Goal: Information Seeking & Learning: Learn about a topic

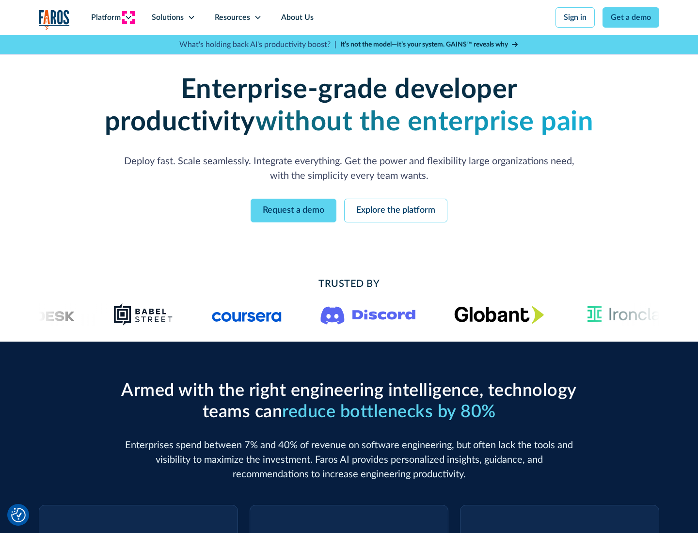
click at [128, 17] on icon at bounding box center [129, 18] width 8 height 8
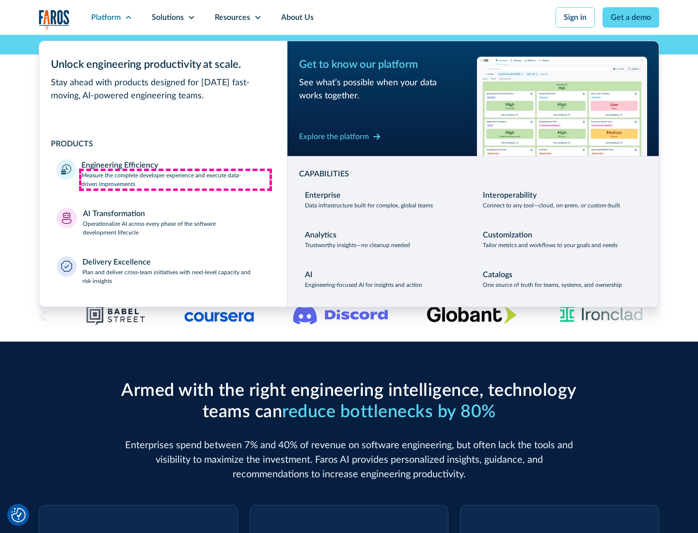
click at [176, 179] on p "Measure the complete developer experience and execute data-driven improvements" at bounding box center [175, 179] width 188 height 17
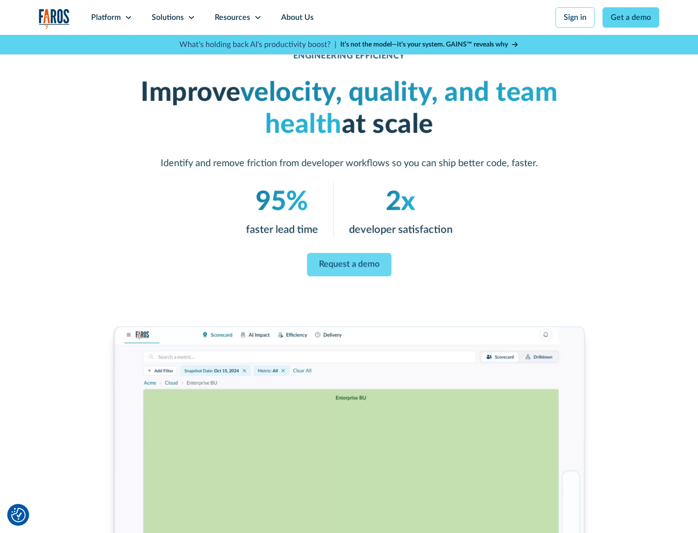
click at [349, 265] on link "Request a demo" at bounding box center [349, 264] width 84 height 23
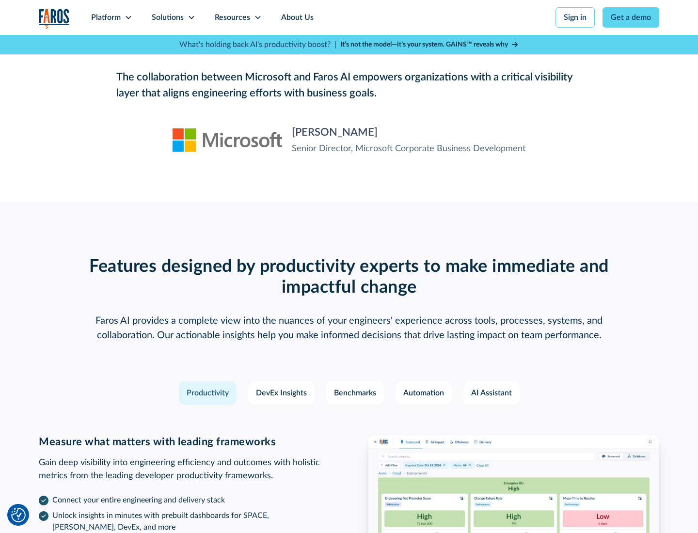
click at [128, 17] on icon at bounding box center [129, 18] width 8 height 8
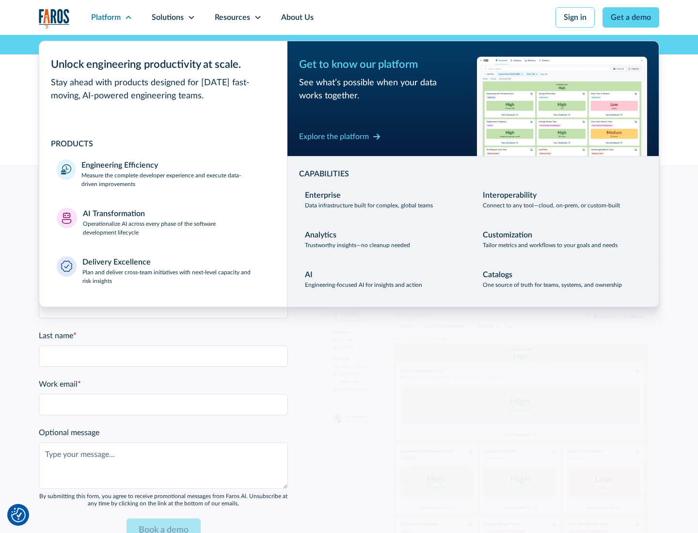
scroll to position [2128, 0]
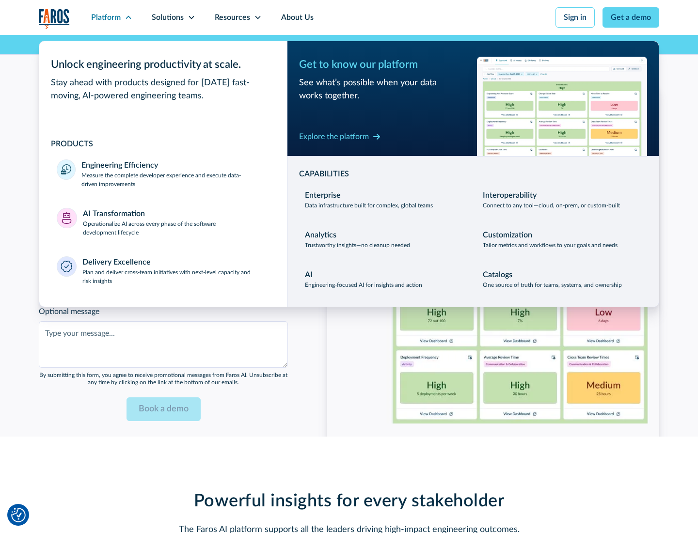
click at [176, 222] on p "Operationalize AI across every phase of the software development lifecycle" at bounding box center [176, 228] width 187 height 17
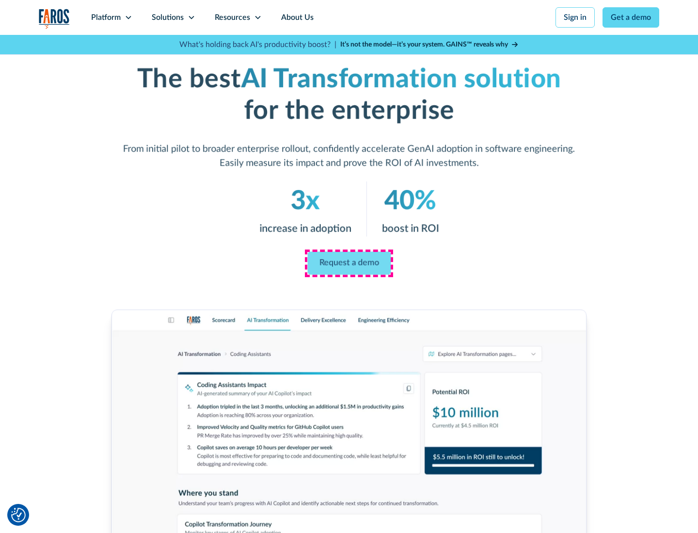
click at [349, 263] on link "Request a demo" at bounding box center [348, 263] width 83 height 23
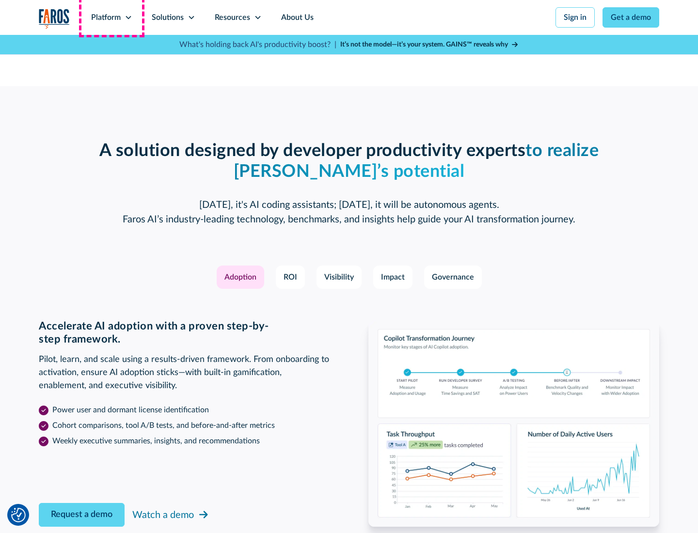
click at [112, 17] on div "Platform" at bounding box center [106, 18] width 30 height 12
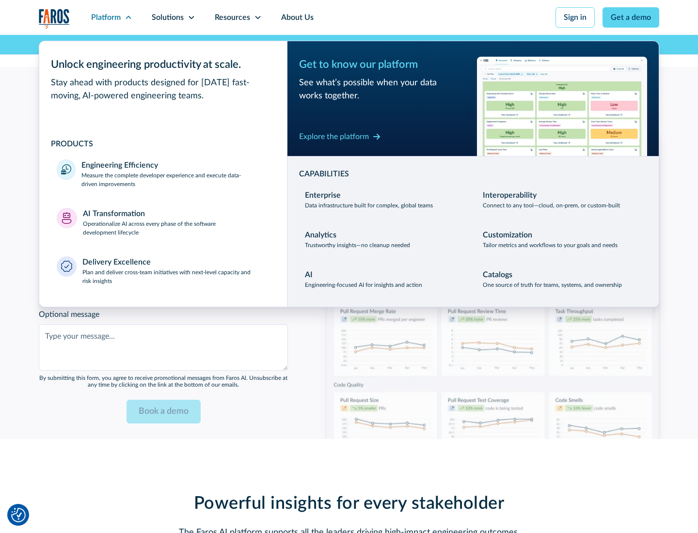
scroll to position [2361, 0]
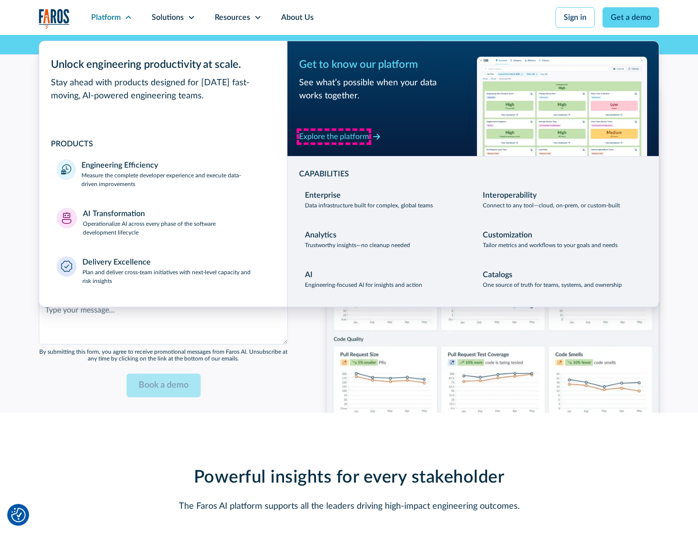
click at [334, 136] on div "Explore the platform" at bounding box center [334, 137] width 70 height 12
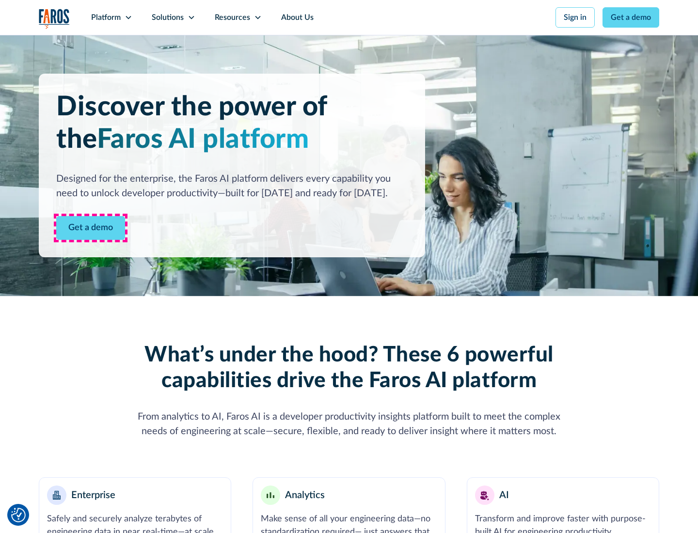
click at [91, 228] on link "Get a demo" at bounding box center [90, 228] width 69 height 24
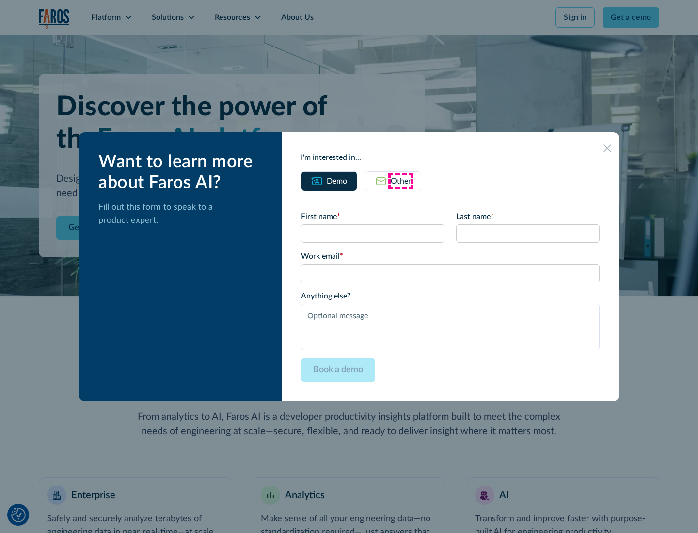
click at [401, 181] on div "Other" at bounding box center [401, 182] width 20 height 12
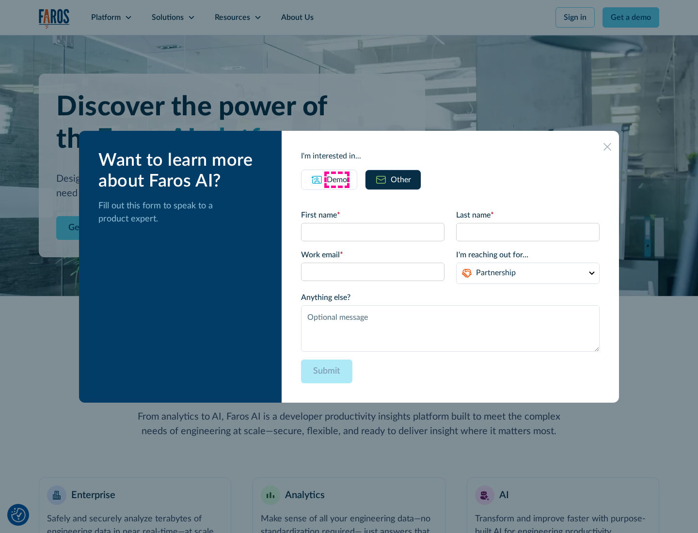
click at [337, 179] on div "Demo" at bounding box center [337, 180] width 20 height 12
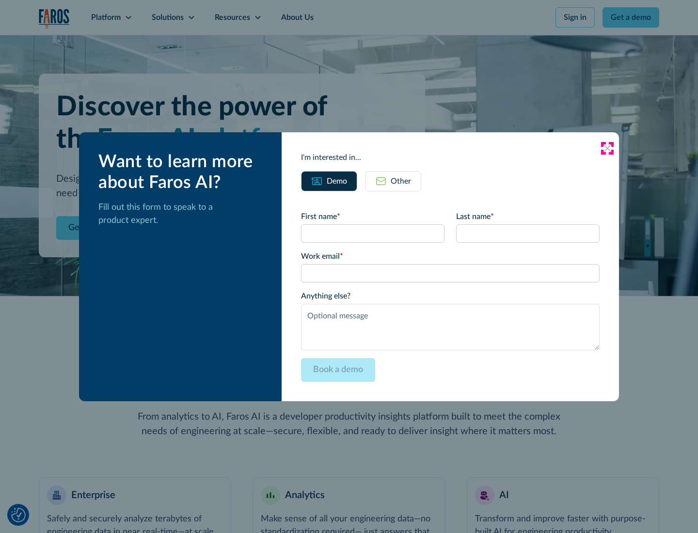
click at [608, 148] on icon at bounding box center [608, 149] width 8 height 8
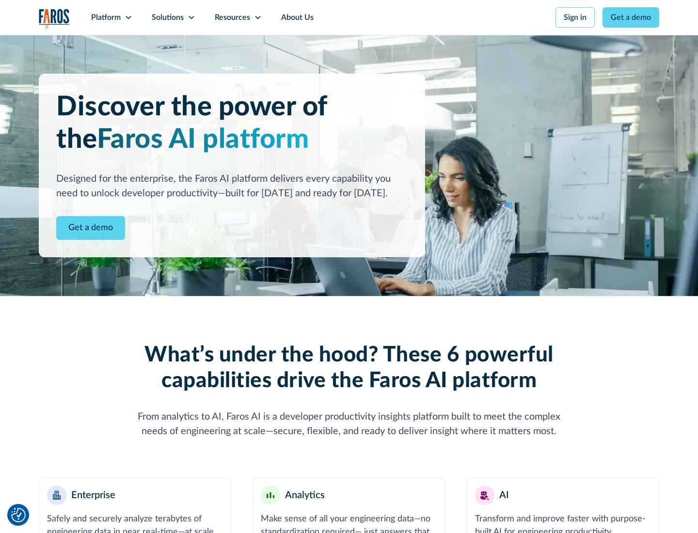
click at [128, 17] on icon at bounding box center [129, 18] width 8 height 8
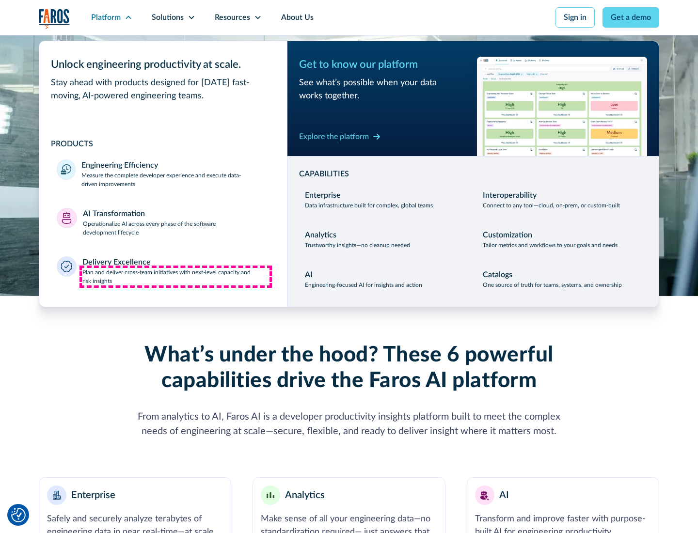
click at [176, 276] on p "Plan and deliver cross-team initiatives with next-level capacity and risk insig…" at bounding box center [176, 276] width 188 height 17
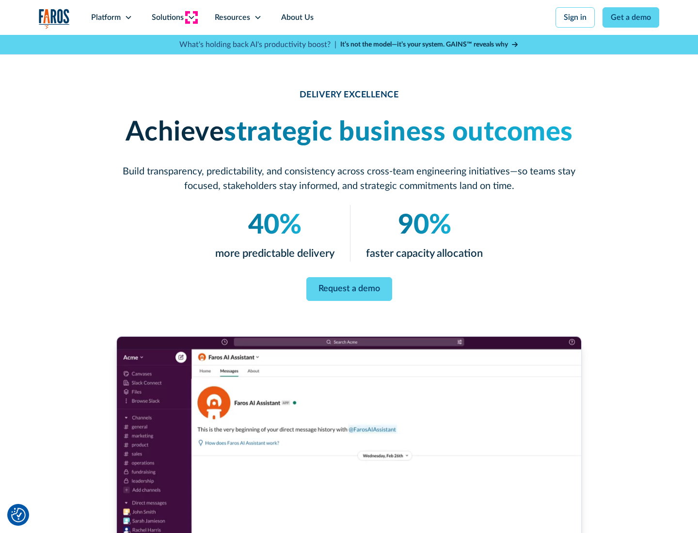
click at [191, 17] on icon at bounding box center [192, 18] width 8 height 8
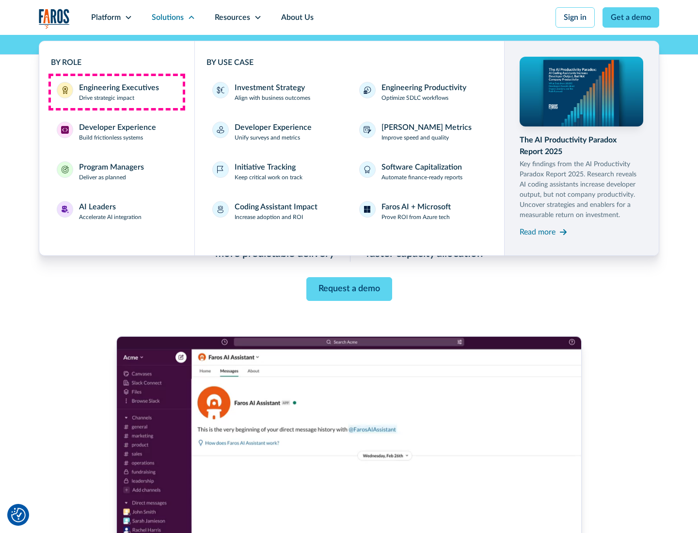
click at [116, 92] on div "Engineering Executives" at bounding box center [119, 88] width 80 height 12
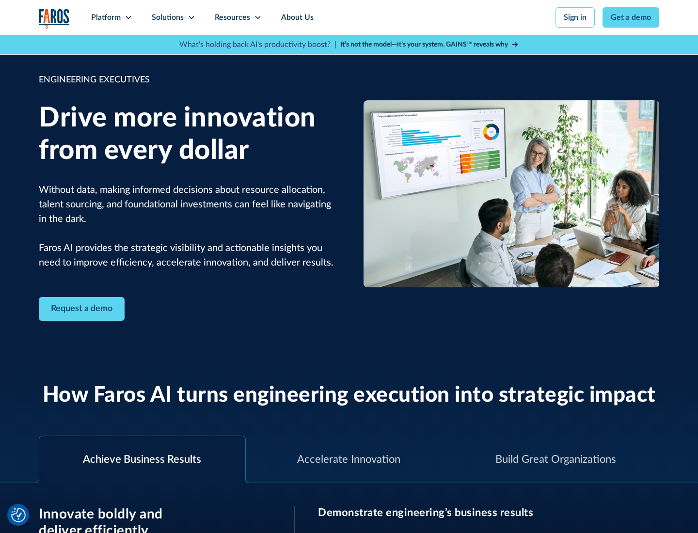
click at [191, 17] on icon at bounding box center [192, 18] width 8 height 8
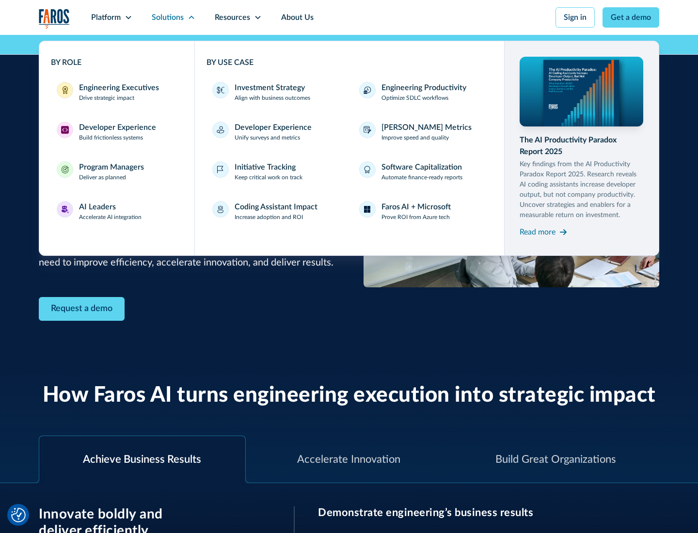
click at [116, 128] on div "Developer Experience" at bounding box center [117, 128] width 77 height 12
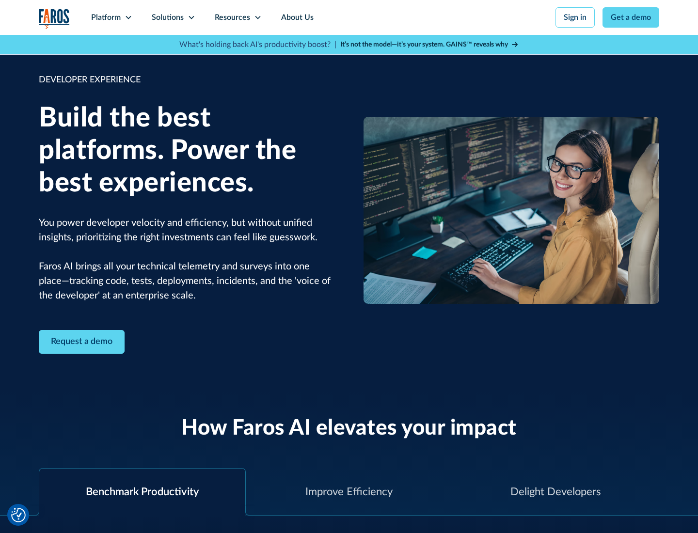
click at [173, 17] on div "Solutions" at bounding box center [168, 18] width 32 height 12
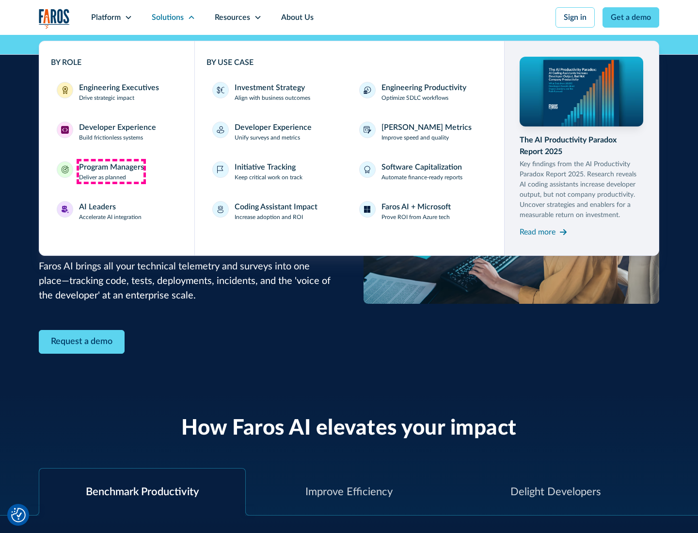
click at [111, 172] on div "Program Managers" at bounding box center [111, 167] width 65 height 12
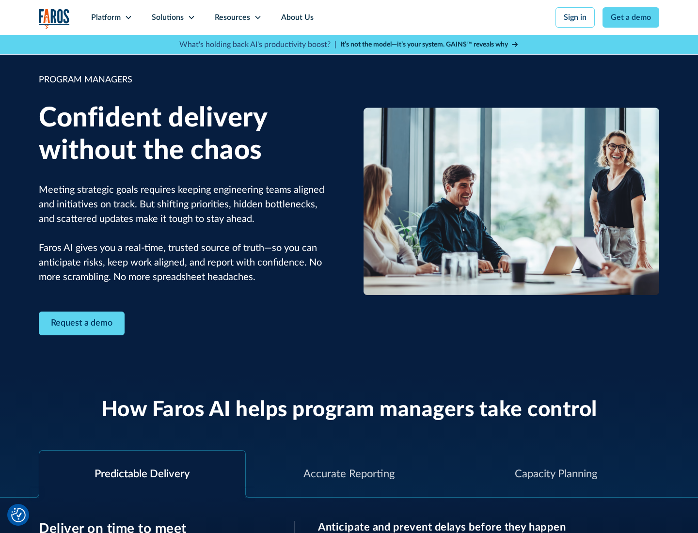
click at [191, 17] on icon at bounding box center [192, 18] width 8 height 8
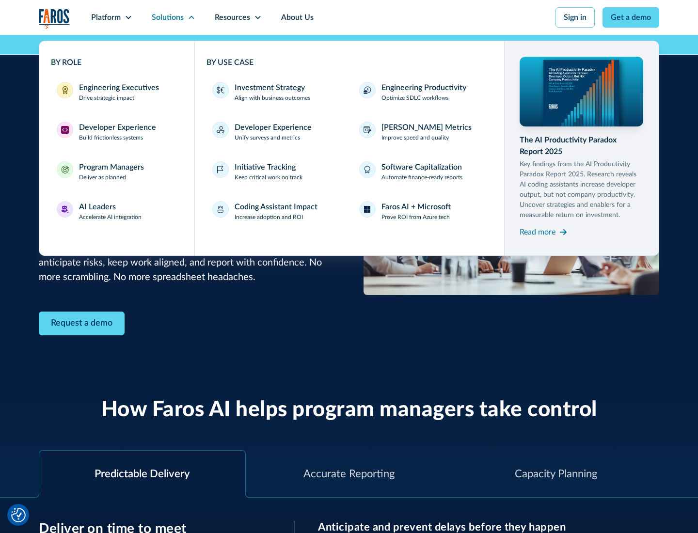
click at [111, 211] on div "AI Leaders" at bounding box center [97, 207] width 37 height 12
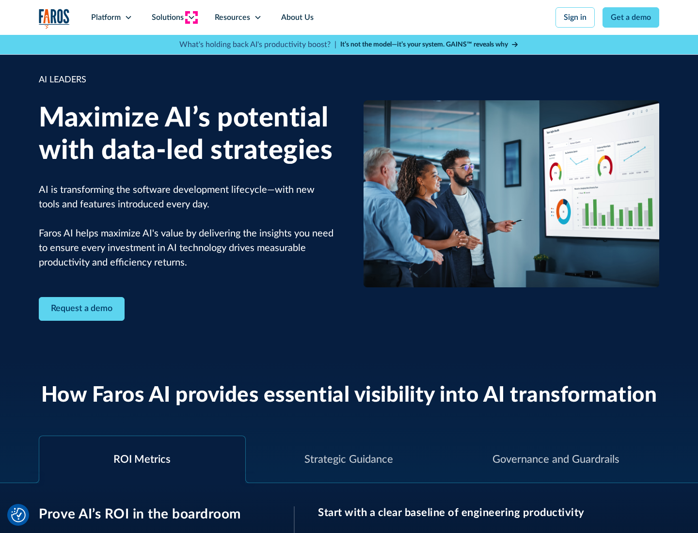
click at [191, 17] on icon at bounding box center [192, 18] width 8 height 8
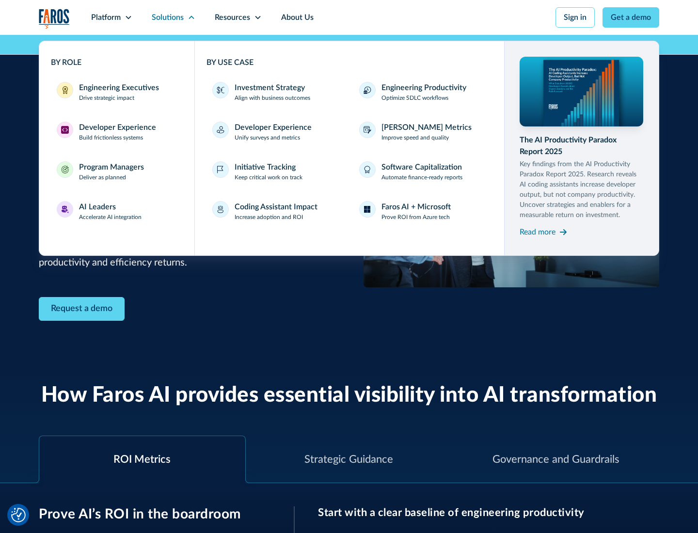
click at [269, 88] on div "Investment Strategy" at bounding box center [270, 88] width 70 height 12
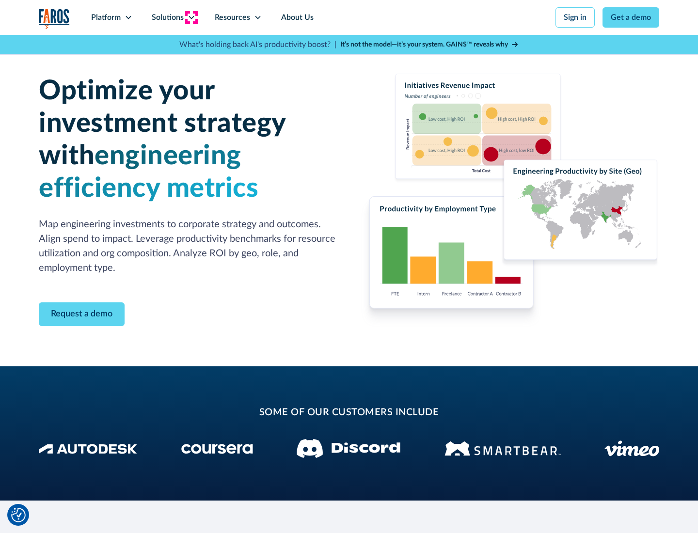
click at [191, 17] on icon at bounding box center [192, 18] width 8 height 8
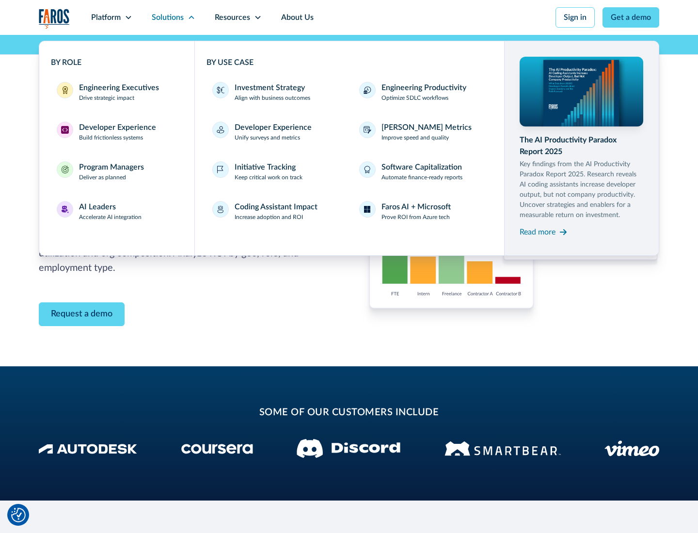
click at [416, 217] on p "Prove ROI from Azure tech" at bounding box center [416, 217] width 68 height 9
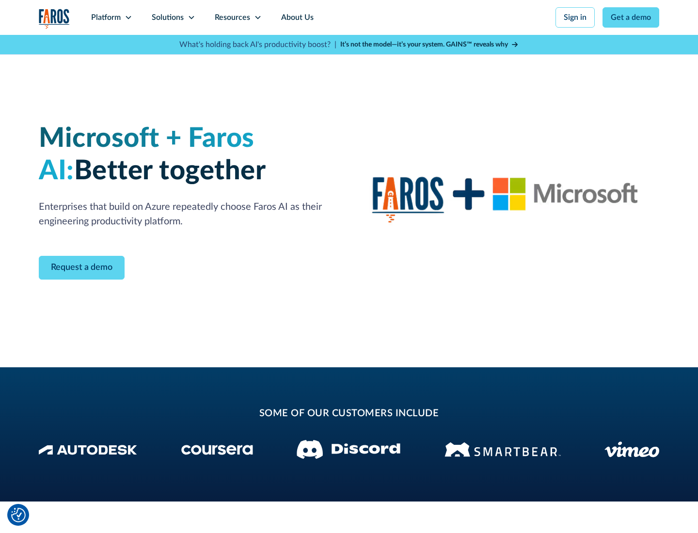
click at [191, 17] on icon at bounding box center [192, 18] width 8 height 8
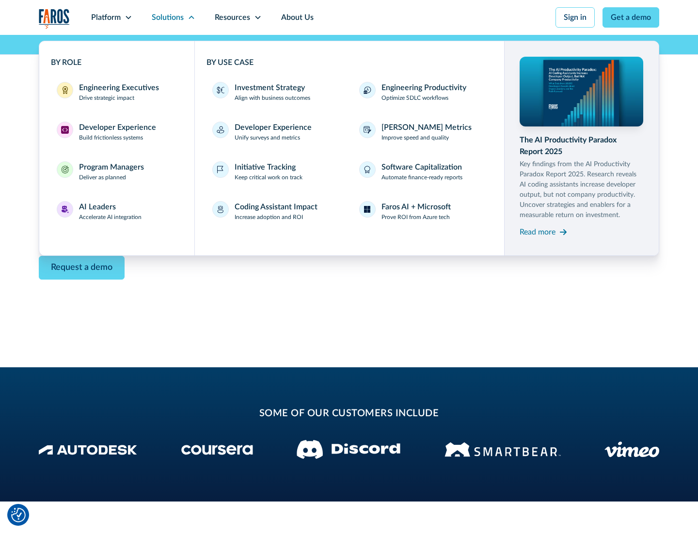
click at [538, 232] on div "Read more" at bounding box center [538, 232] width 36 height 12
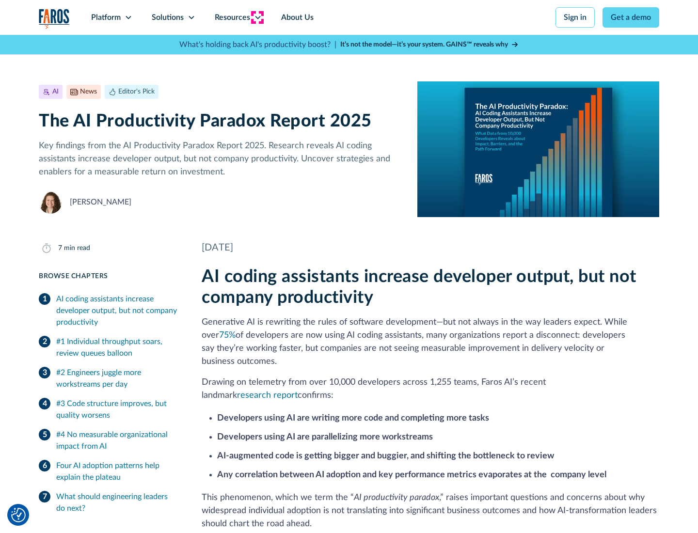
click at [257, 17] on icon at bounding box center [258, 18] width 8 height 8
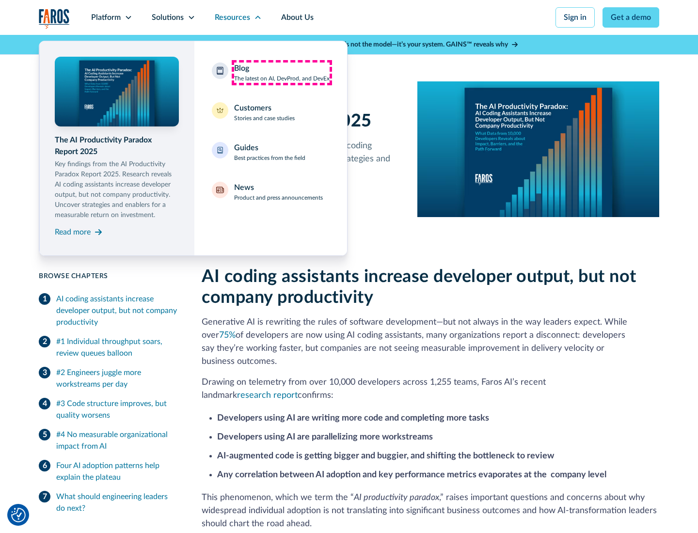
click at [282, 73] on div "Blog The latest on AI, DevProd, and DevEx" at bounding box center [282, 73] width 96 height 20
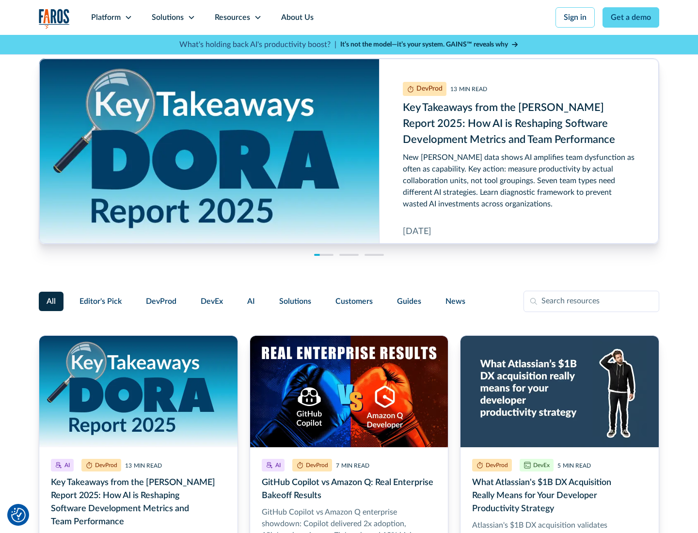
click at [631, 17] on link "Get a demo" at bounding box center [631, 17] width 57 height 20
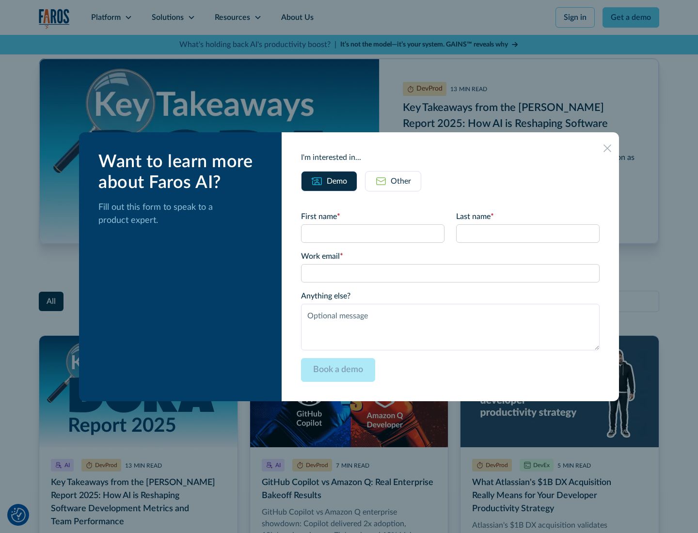
click at [393, 181] on div "Other" at bounding box center [401, 182] width 20 height 12
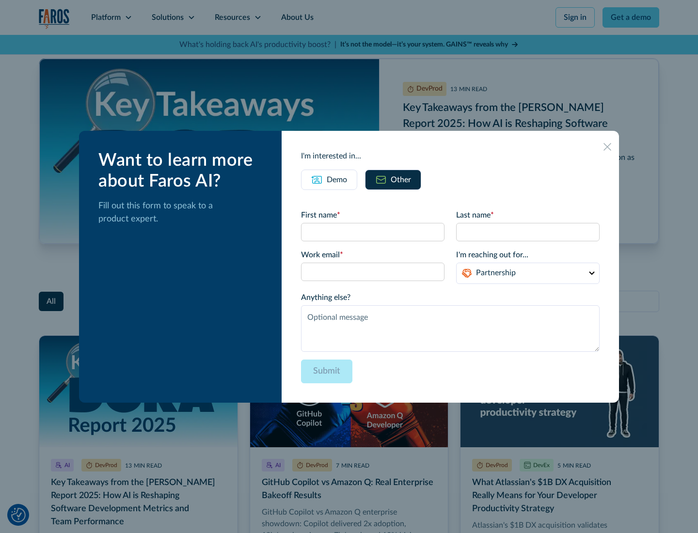
click at [608, 146] on icon at bounding box center [608, 147] width 8 height 8
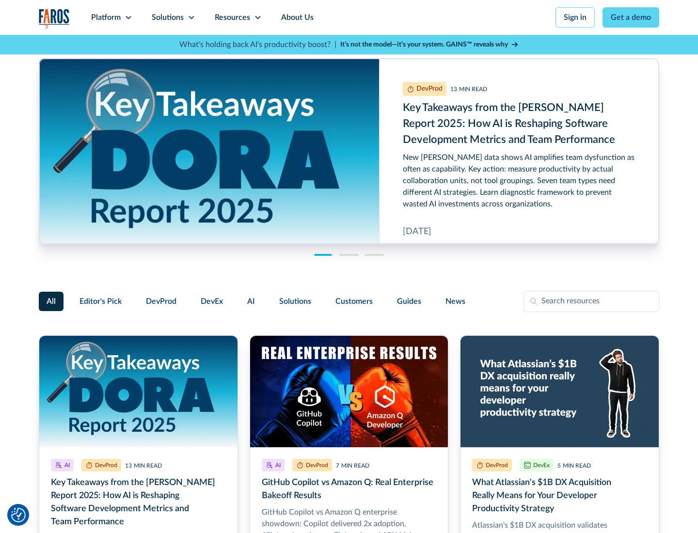
click at [296, 17] on link "About Us" at bounding box center [298, 17] width 52 height 35
